Goal: Find contact information: Find contact information

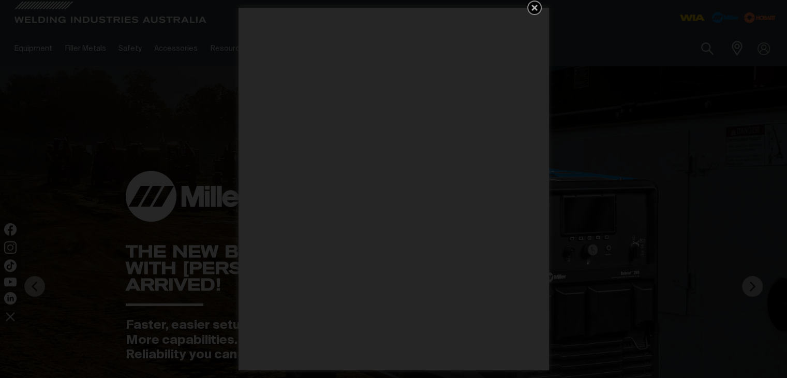
click at [392, 11] on icon "Get 5 WIA Welding Guides Free!" at bounding box center [534, 8] width 12 height 12
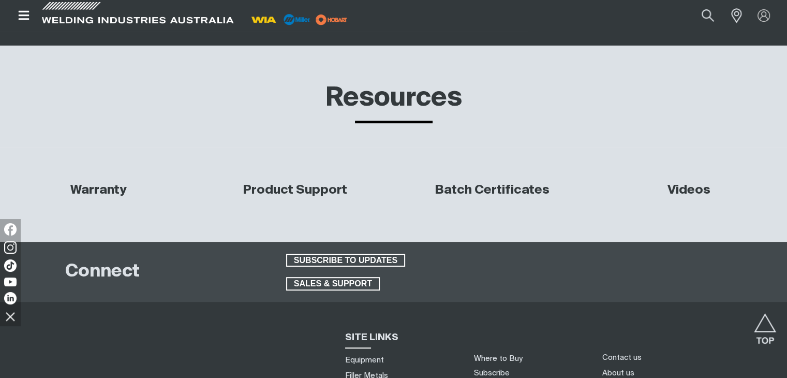
scroll to position [4762, 0]
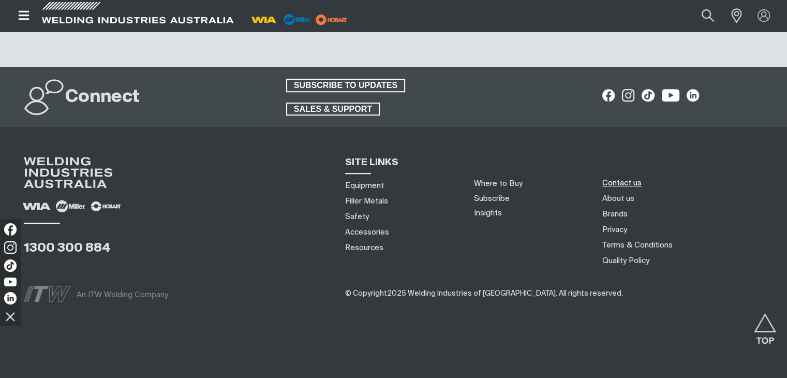
click at [392, 177] on link "Contact us" at bounding box center [621, 182] width 39 height 11
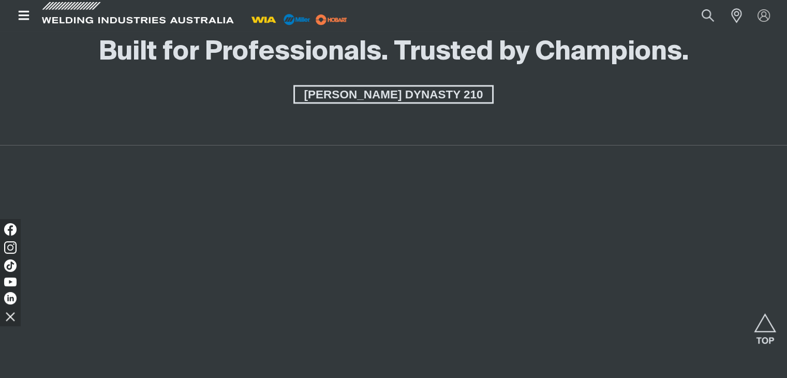
scroll to position [1325, 0]
